Goal: Communication & Community: Answer question/provide support

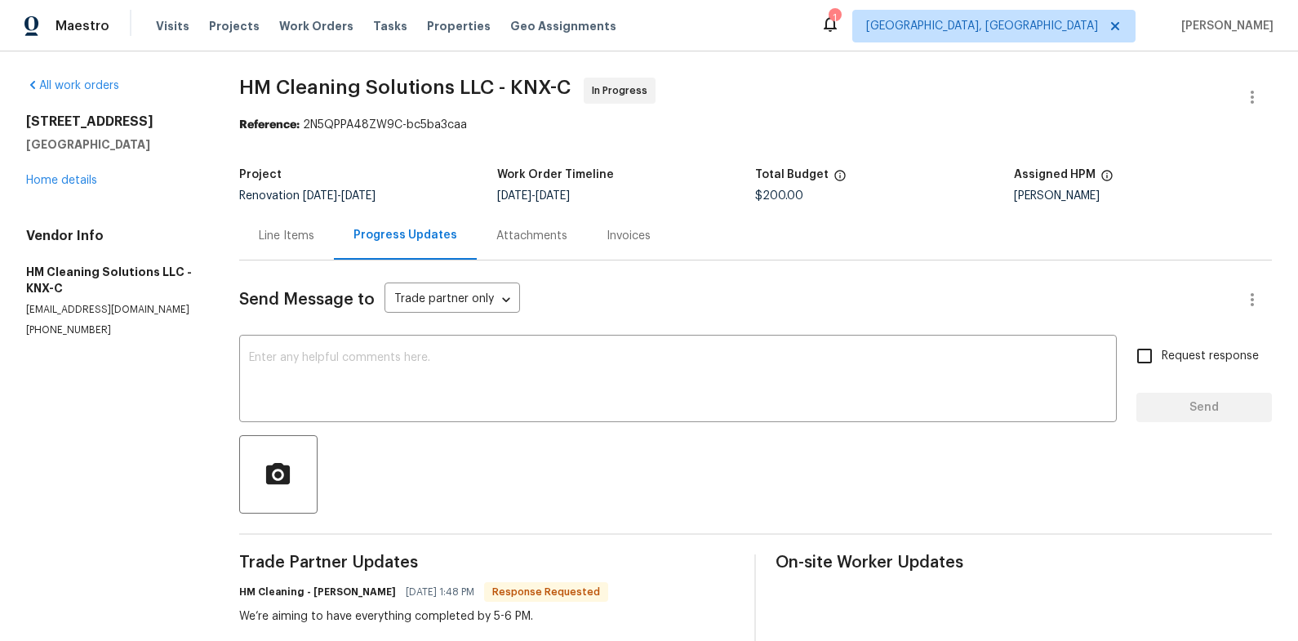
click at [78, 171] on div "[STREET_ADDRESS] Home details" at bounding box center [113, 150] width 174 height 75
click at [79, 174] on div "[STREET_ADDRESS] Home details" at bounding box center [113, 150] width 174 height 75
click at [83, 186] on div "[STREET_ADDRESS] Home details" at bounding box center [113, 150] width 174 height 75
click at [81, 180] on link "Home details" at bounding box center [61, 180] width 71 height 11
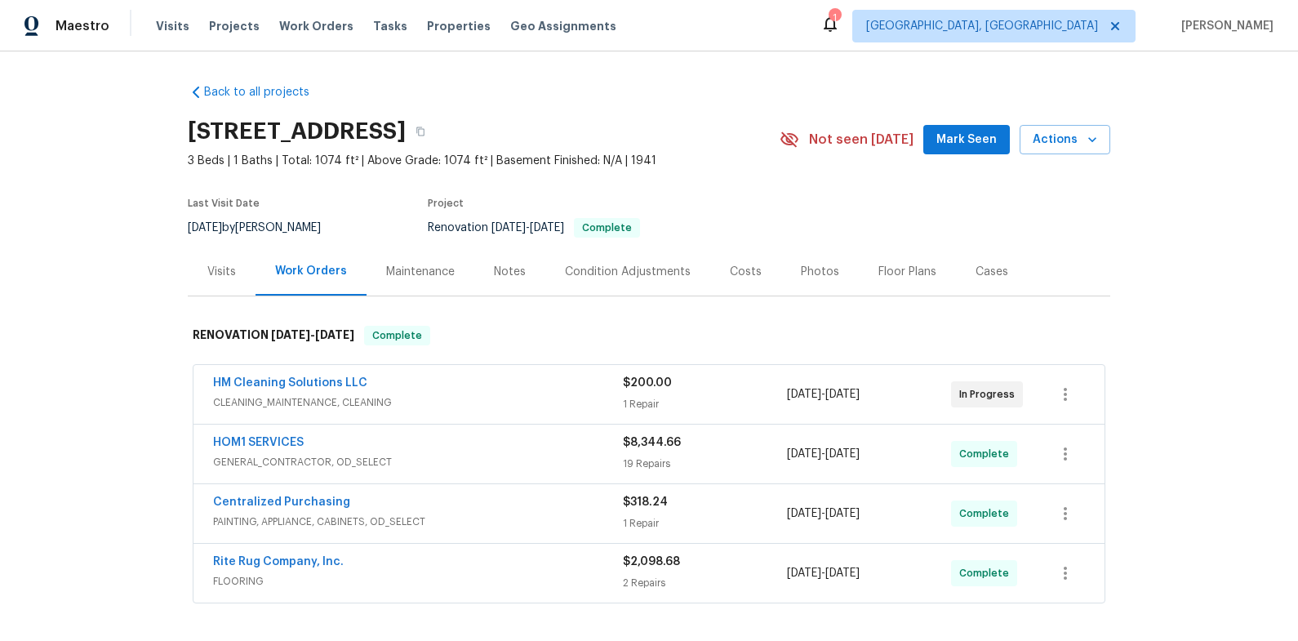
click at [840, 25] on icon at bounding box center [830, 24] width 20 height 20
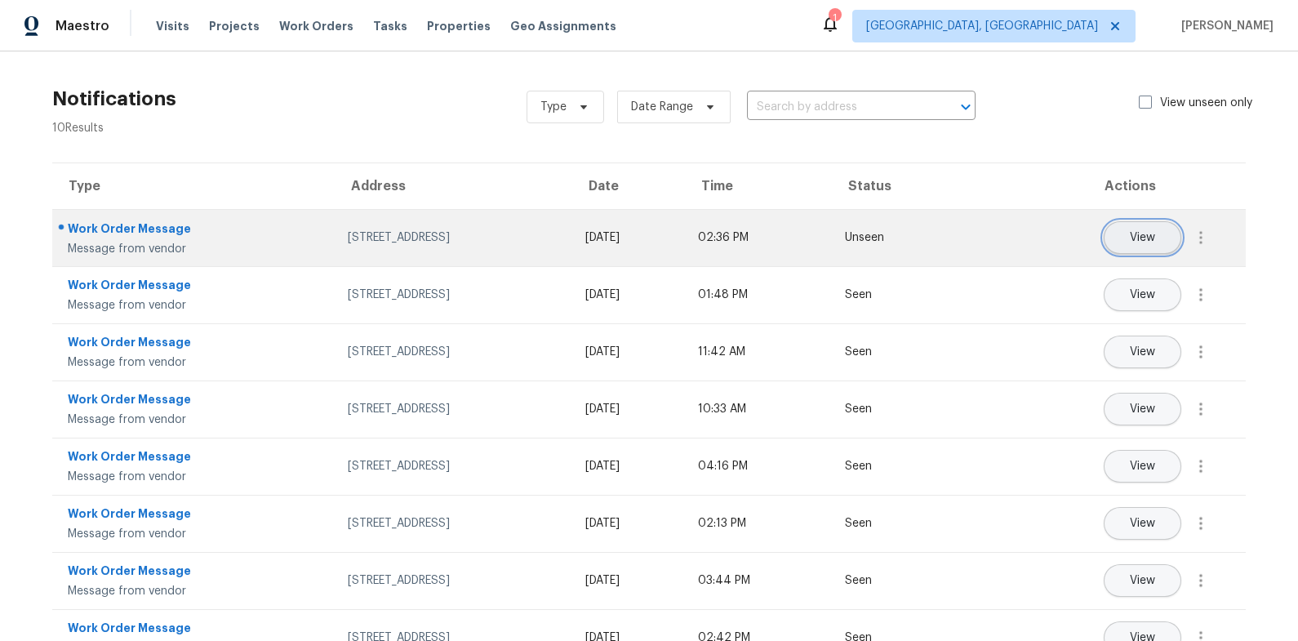
click at [1144, 241] on button "View" at bounding box center [1143, 237] width 78 height 33
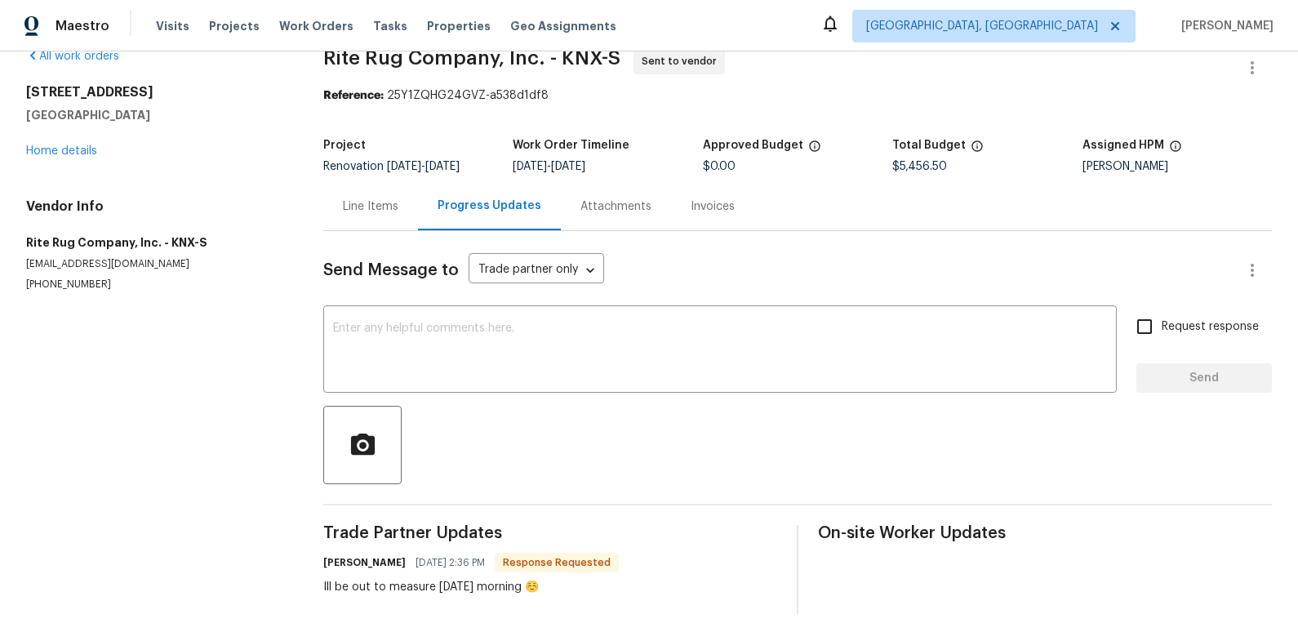
scroll to position [42, 0]
click at [587, 346] on textarea at bounding box center [720, 350] width 774 height 57
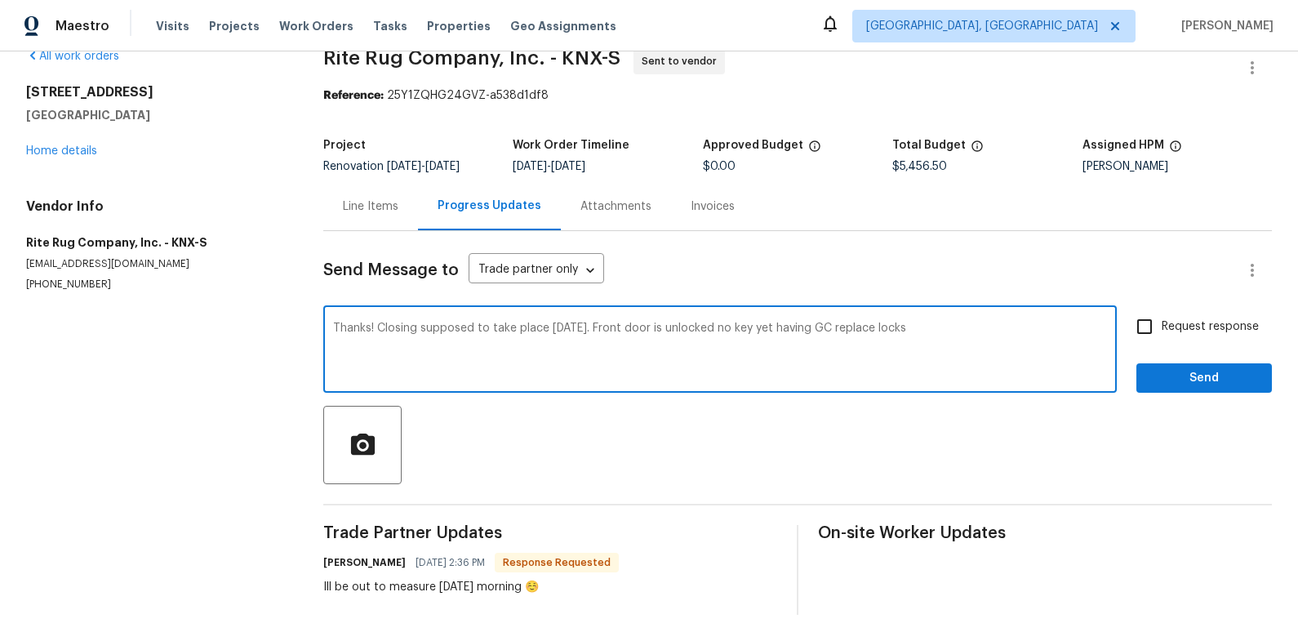
type textarea "Thanks! Closing supposed to take place [DATE]. Front door is unlocked no key ye…"
click at [1175, 373] on span "Send" at bounding box center [1203, 378] width 109 height 20
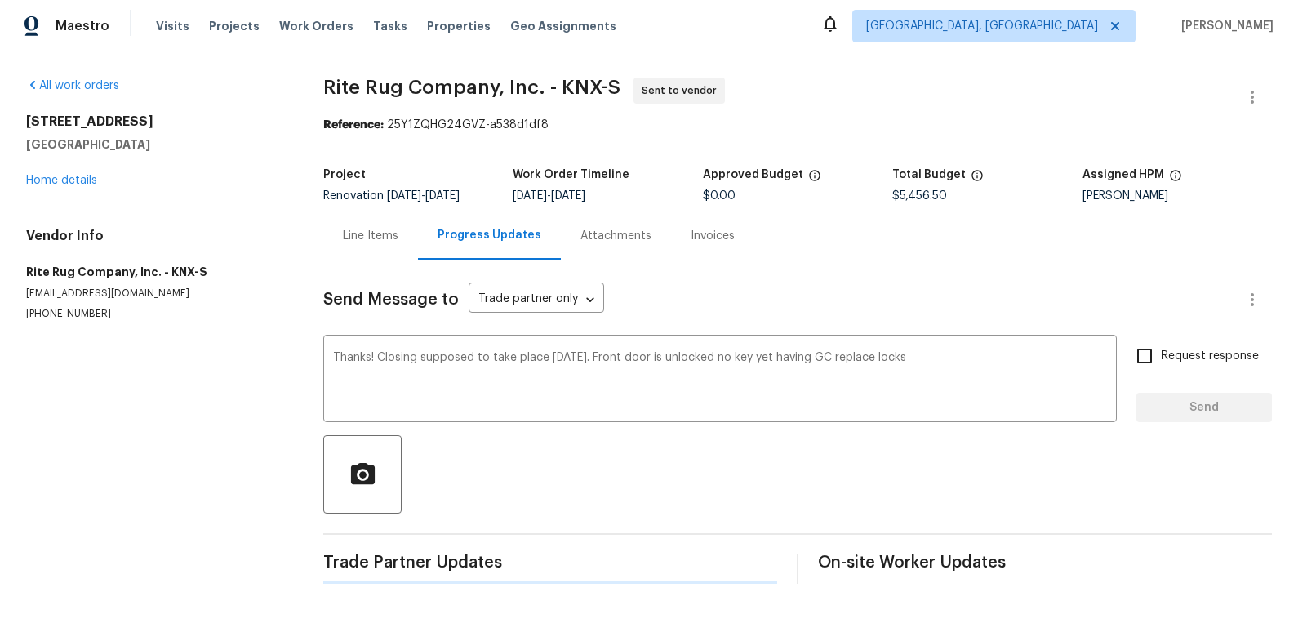
scroll to position [0, 0]
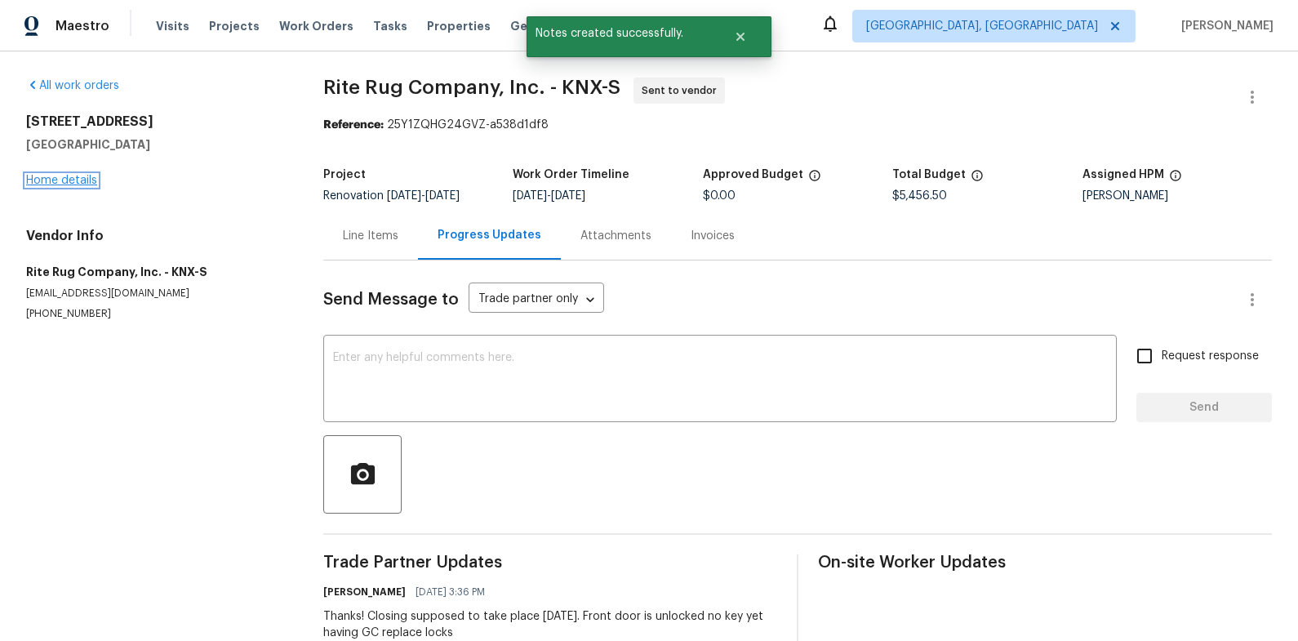
click at [79, 184] on link "Home details" at bounding box center [61, 180] width 71 height 11
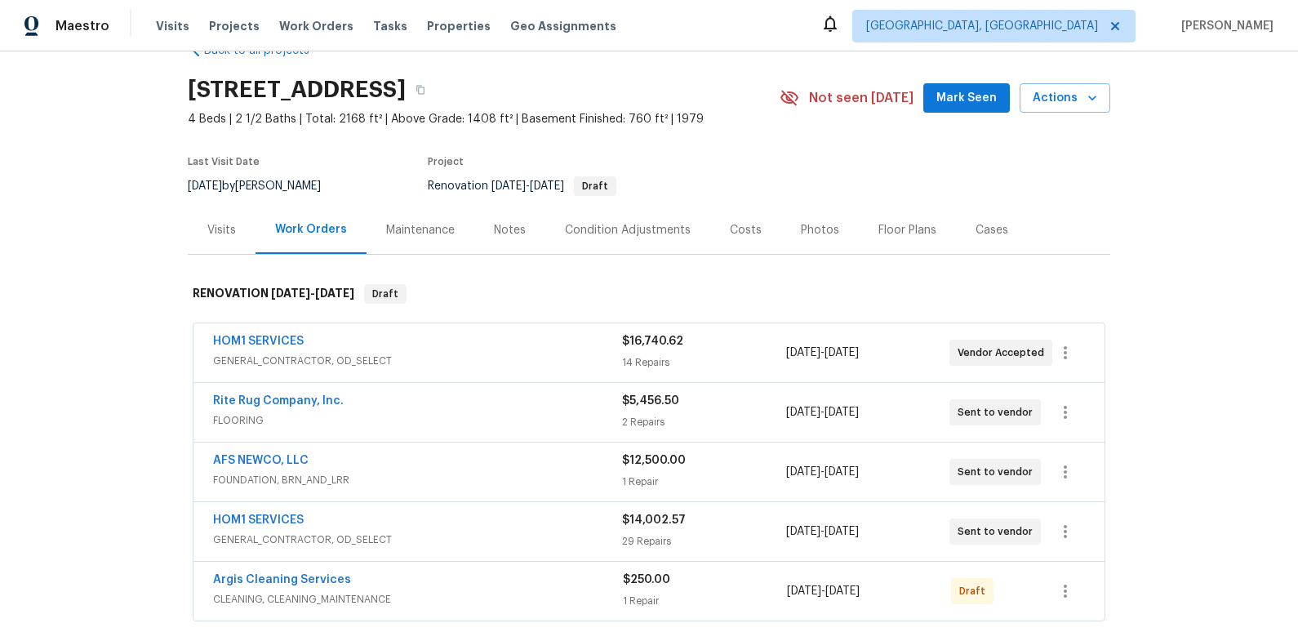
scroll to position [38, 0]
